Goal: Find specific page/section: Find specific page/section

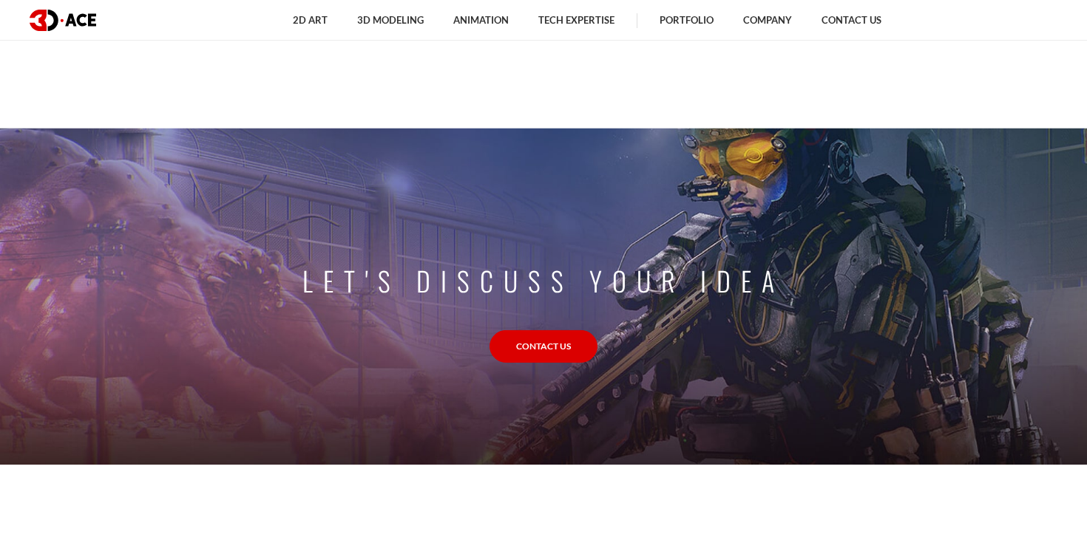
scroll to position [1485, 0]
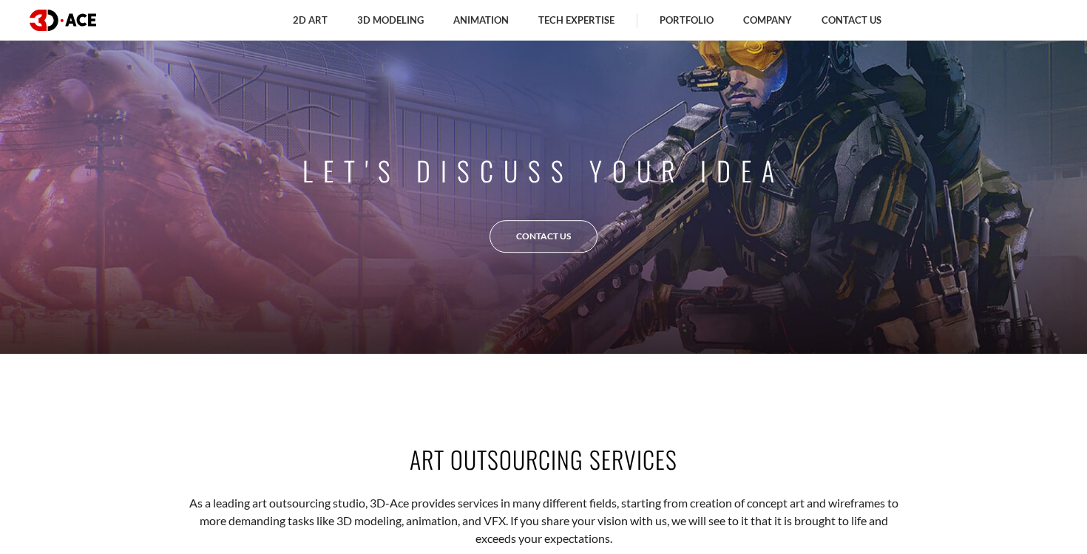
click at [550, 236] on link "Contact Us" at bounding box center [543, 236] width 108 height 33
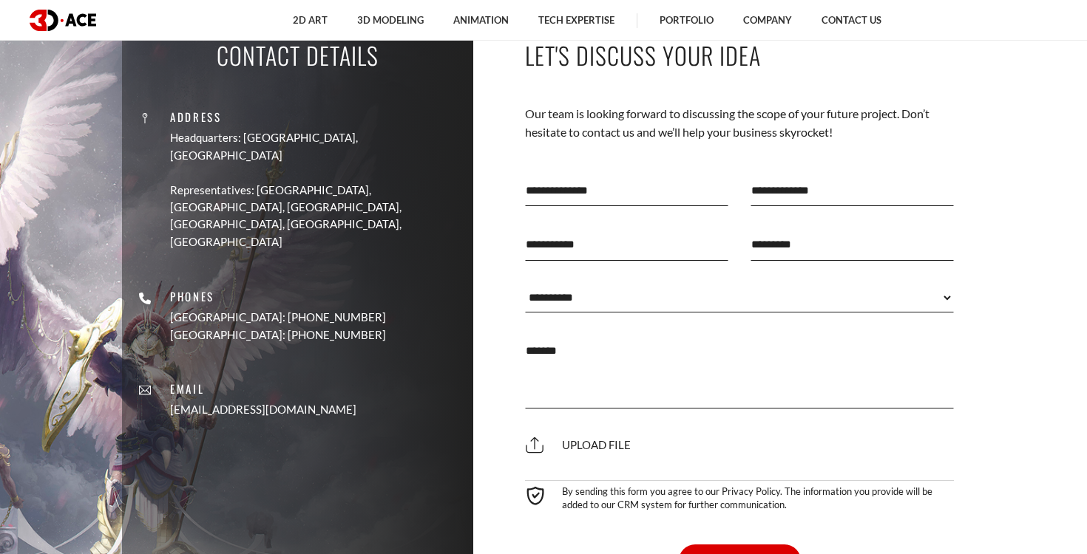
scroll to position [5351, 0]
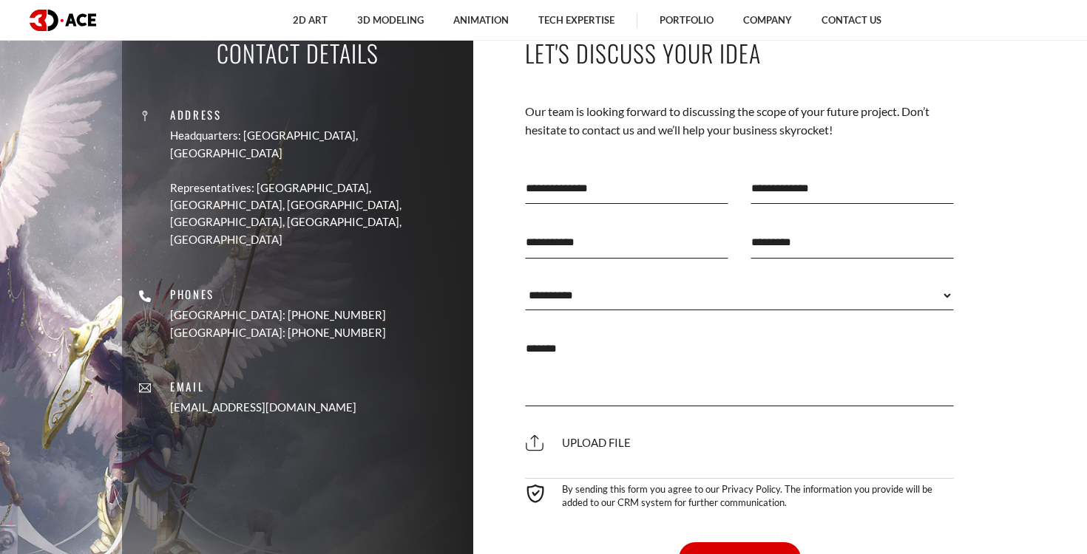
drag, startPoint x: 608, startPoint y: 203, endPoint x: 603, endPoint y: 214, distance: 11.6
click at [608, 204] on div at bounding box center [626, 188] width 225 height 54
drag, startPoint x: 583, startPoint y: 243, endPoint x: 580, endPoint y: 254, distance: 11.5
click at [583, 244] on input "text" at bounding box center [626, 242] width 203 height 32
click at [571, 291] on select "**********" at bounding box center [739, 296] width 429 height 30
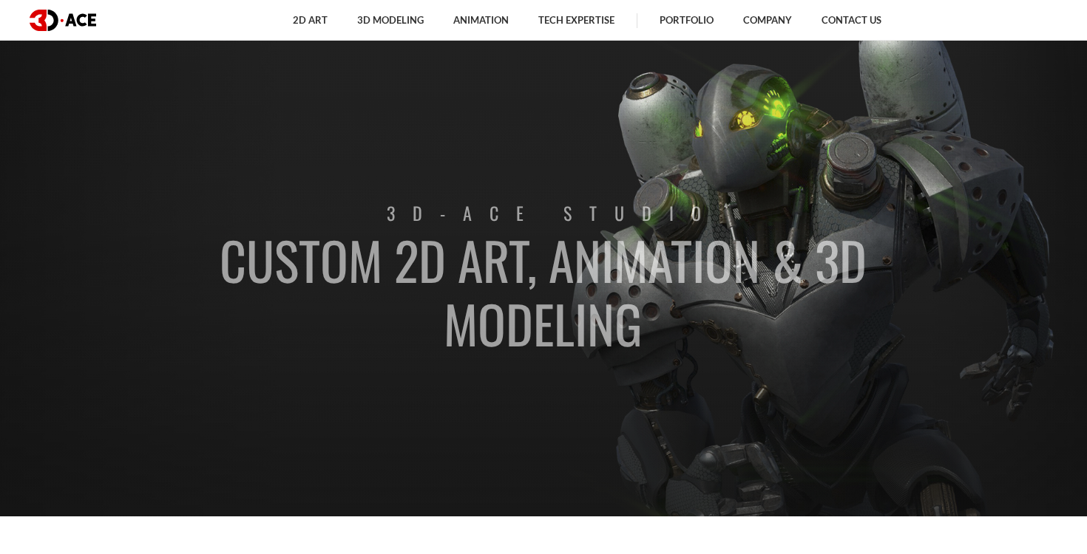
scroll to position [0, 0]
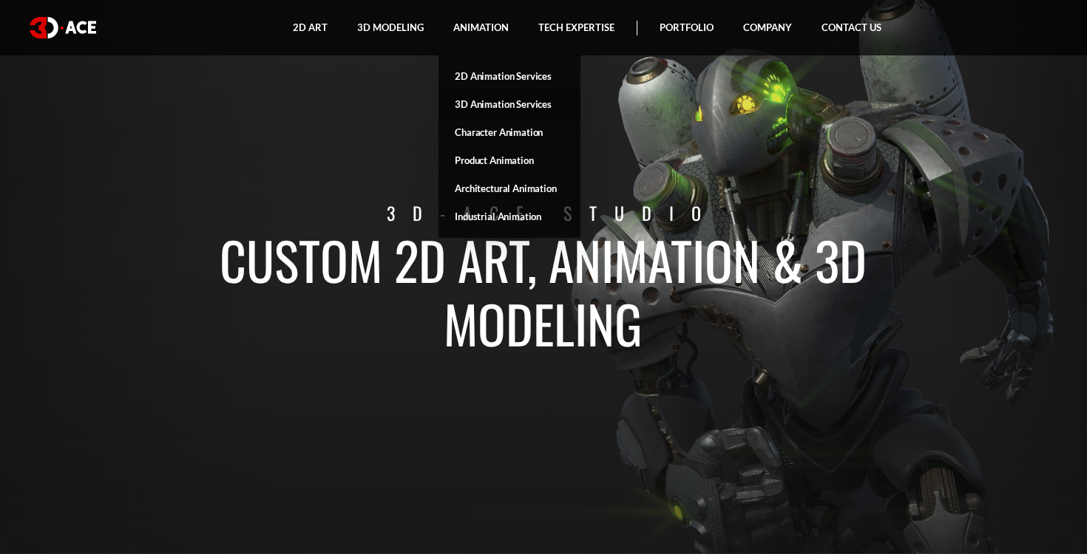
click at [474, 107] on link "3D Animation Services" at bounding box center [509, 104] width 142 height 28
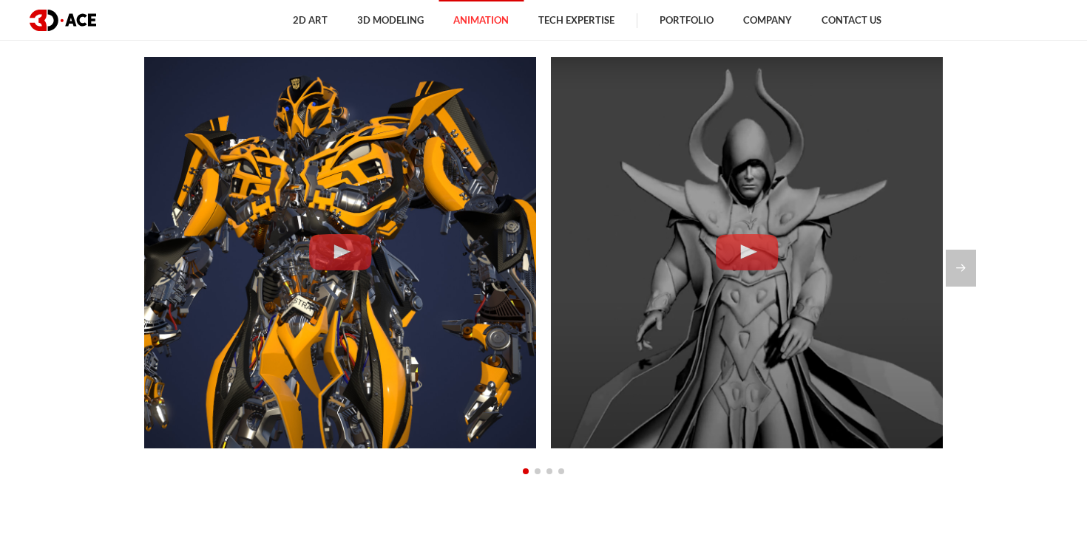
scroll to position [1359, 0]
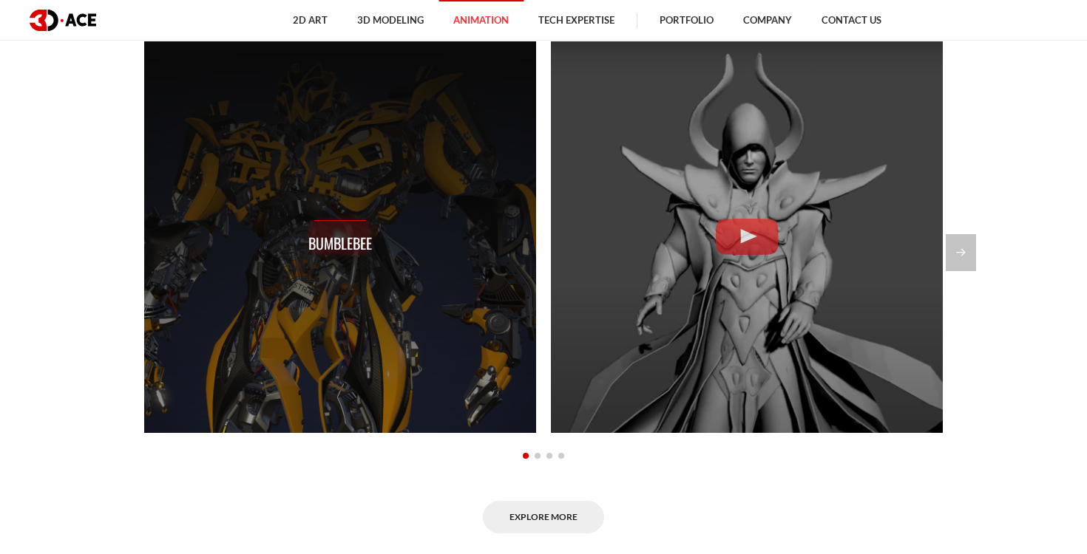
click at [312, 224] on div "Bumblebee" at bounding box center [340, 237] width 64 height 35
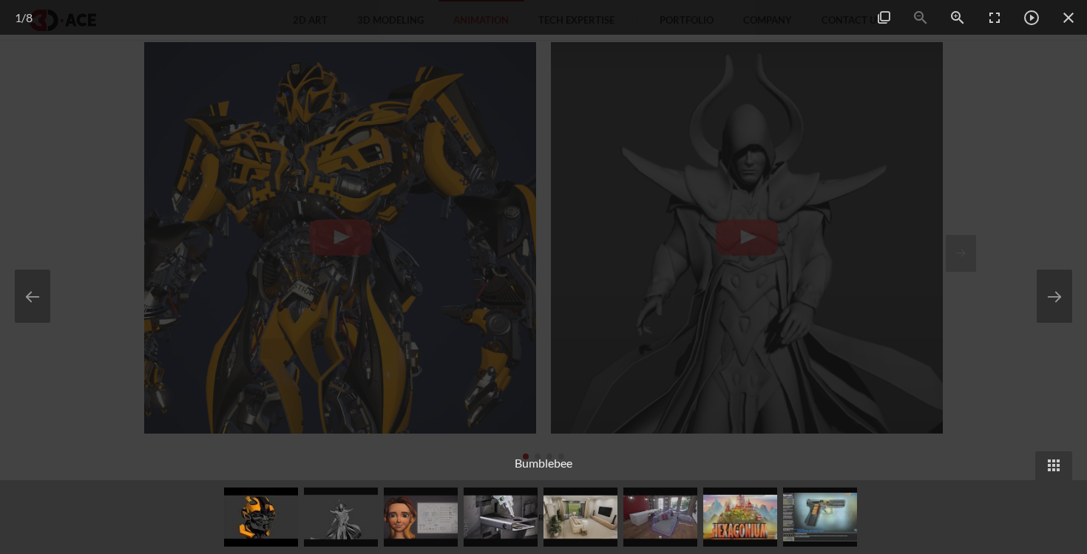
scroll to position [1351, 0]
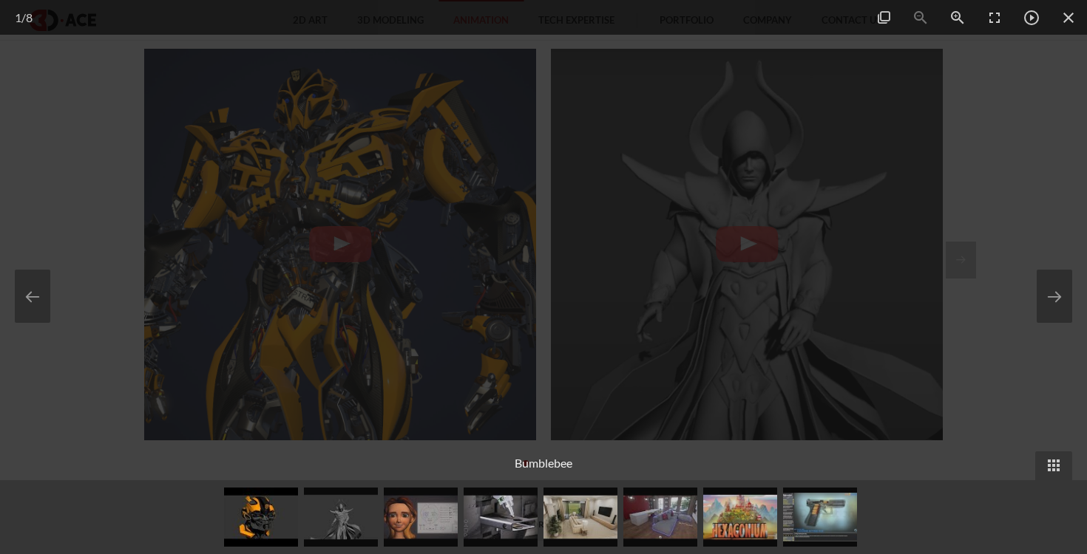
click at [1022, 115] on div at bounding box center [543, 277] width 1087 height 554
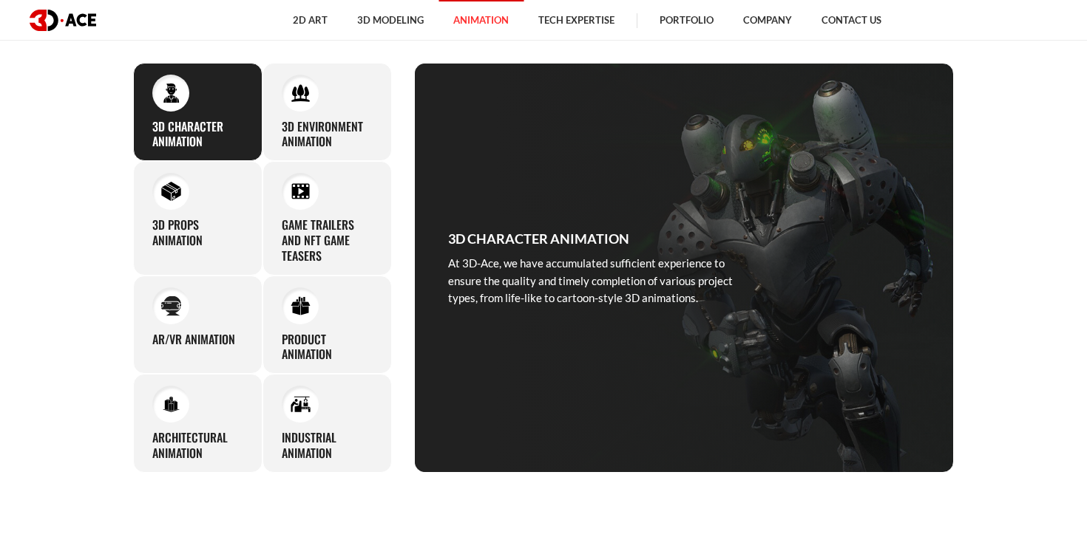
scroll to position [667, 0]
